Goal: Task Accomplishment & Management: Manage account settings

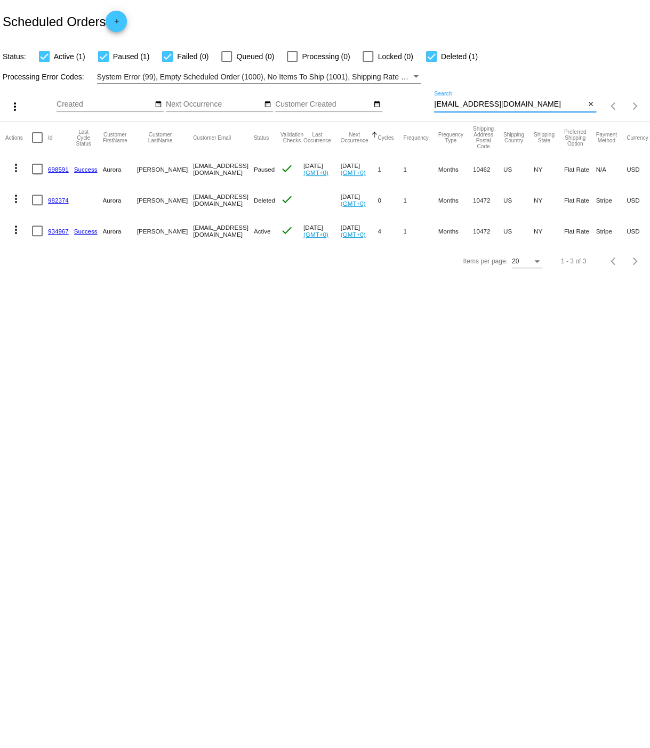
drag, startPoint x: 436, startPoint y: 104, endPoint x: 522, endPoint y: 104, distance: 85.8
click at [522, 104] on input "[EMAIL_ADDRESS][DOMAIN_NAME]" at bounding box center [509, 104] width 151 height 9
paste input "jonorton59"
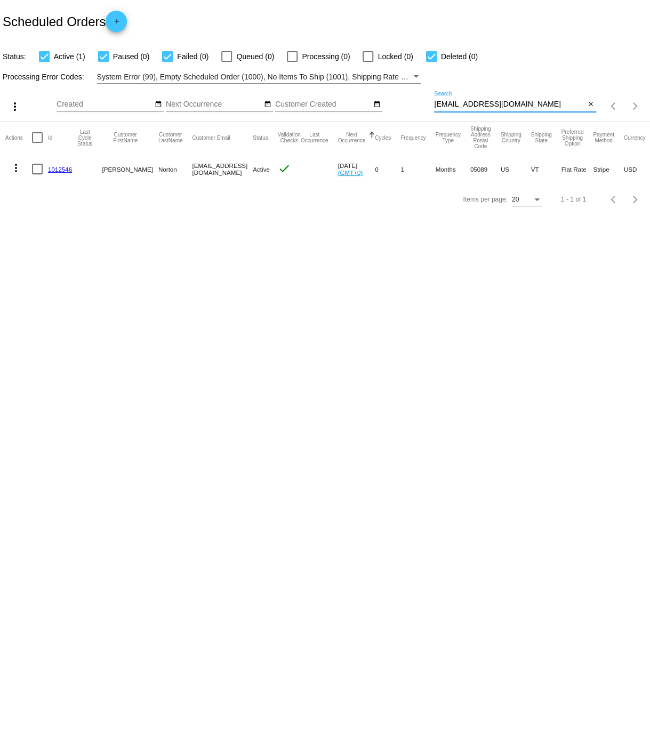
type input "[EMAIL_ADDRESS][DOMAIN_NAME]"
click at [55, 168] on link "1012546" at bounding box center [60, 169] width 24 height 7
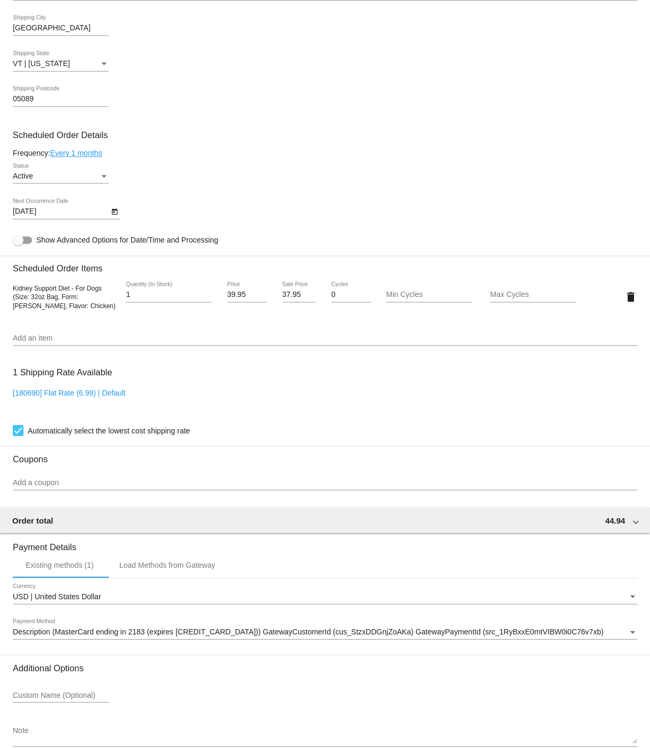
scroll to position [377, 0]
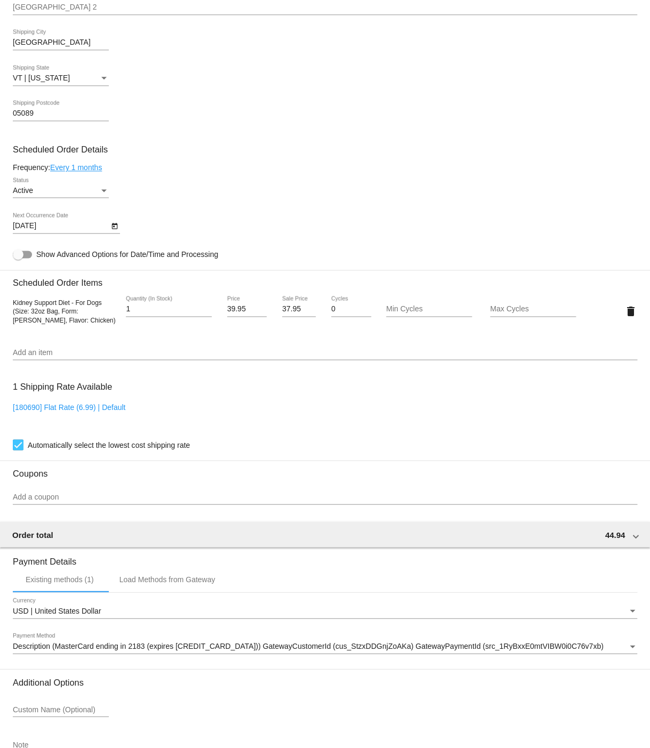
click at [102, 192] on div "Status" at bounding box center [103, 190] width 5 height 3
click at [166, 198] on div at bounding box center [325, 374] width 650 height 748
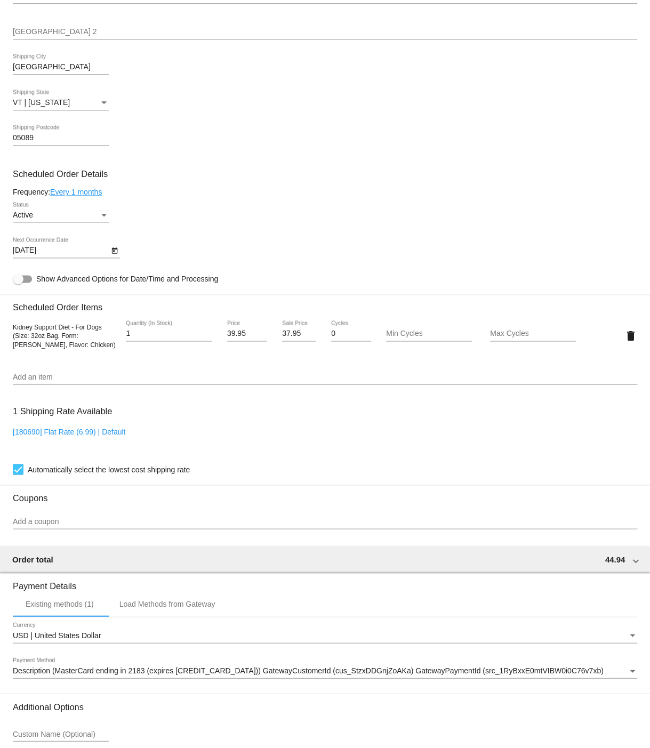
scroll to position [465, 0]
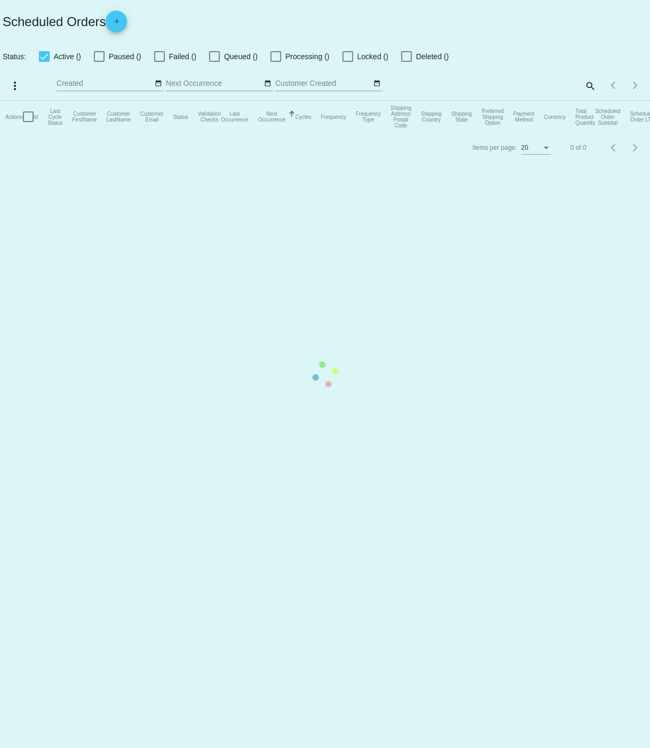
checkbox input "true"
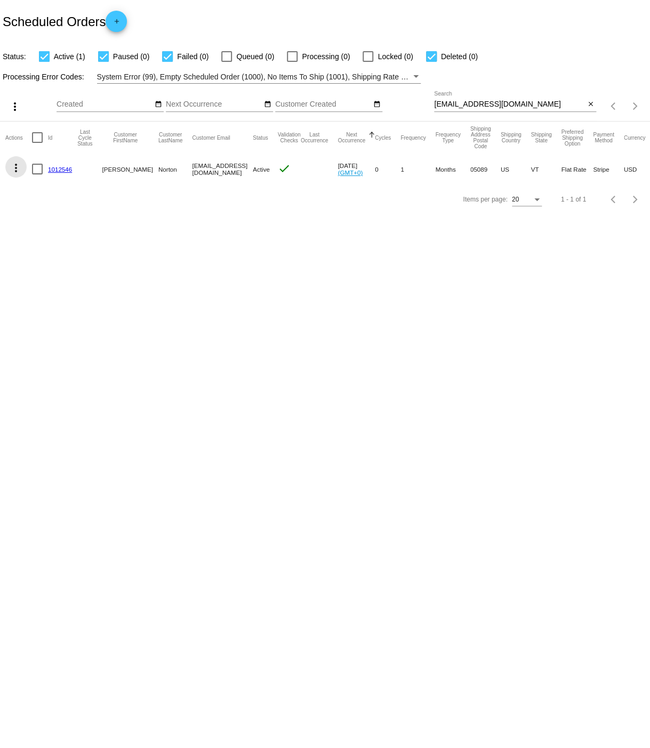
click at [17, 166] on mat-icon "more_vert" at bounding box center [16, 168] width 13 height 13
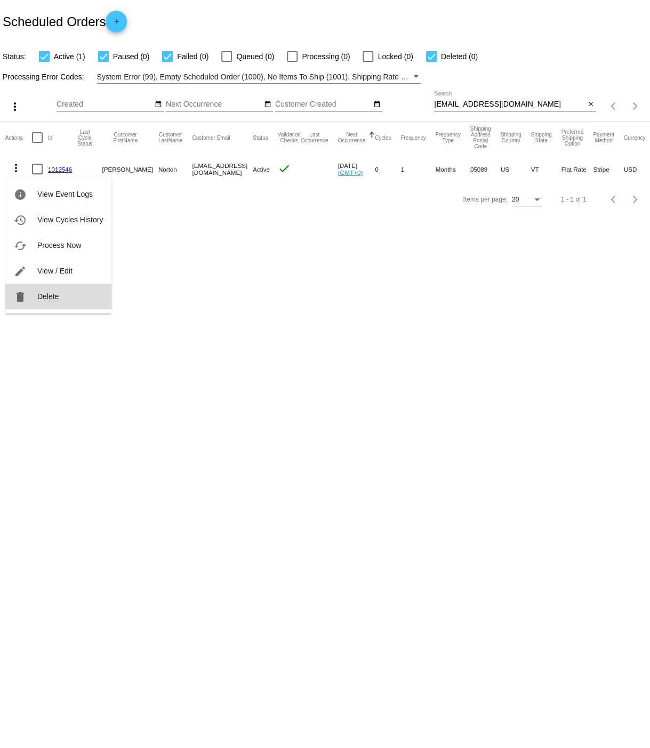
click at [47, 292] on button "delete Delete" at bounding box center [58, 297] width 106 height 26
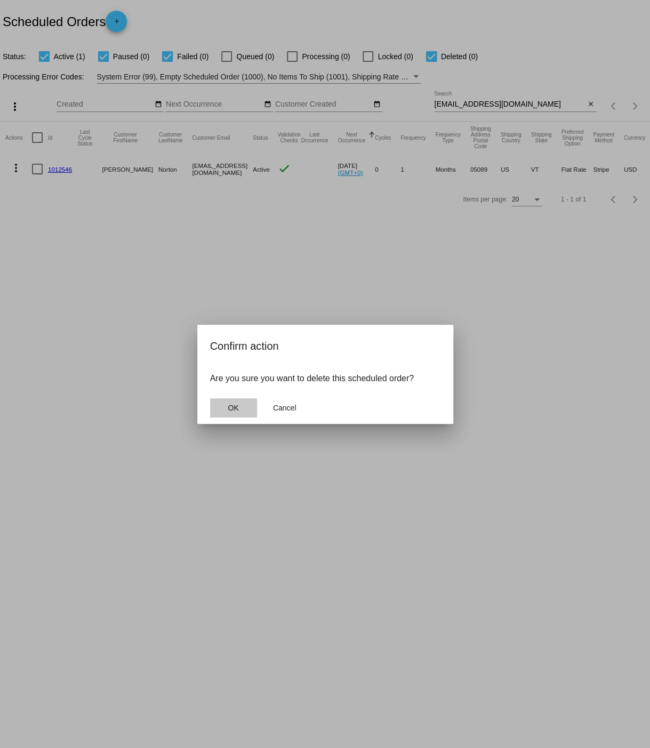
click at [236, 409] on span "OK" at bounding box center [233, 407] width 11 height 9
